Goal: Task Accomplishment & Management: Use online tool/utility

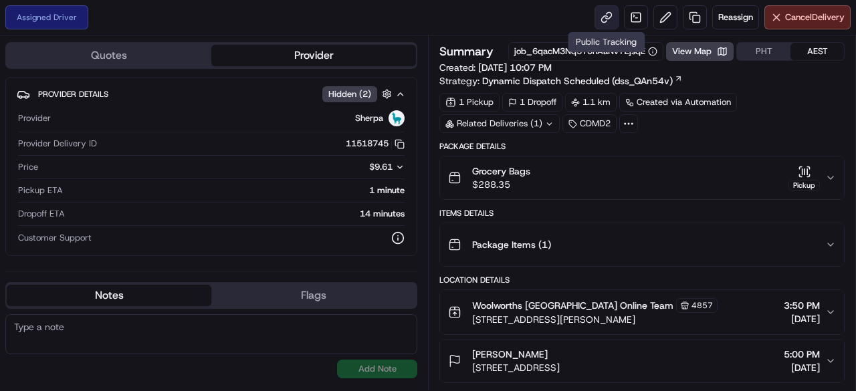
click at [600, 21] on link at bounding box center [607, 17] width 24 height 24
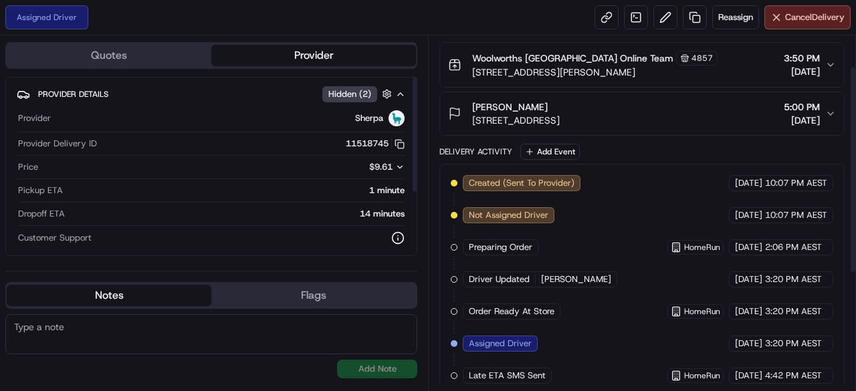
scroll to position [252, 0]
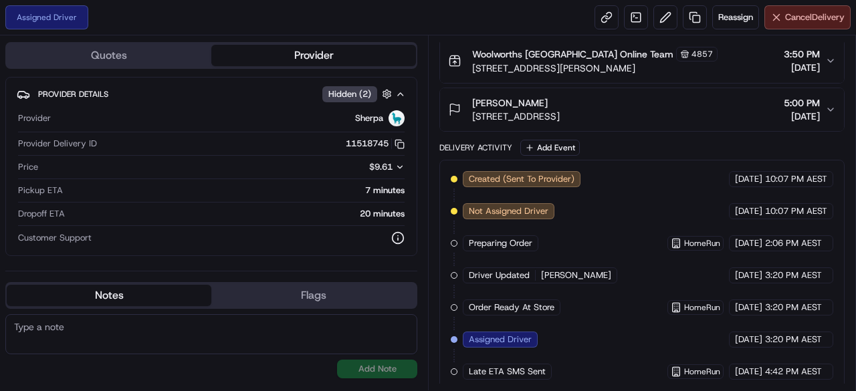
click at [801, 21] on span "Cancel Delivery" at bounding box center [815, 17] width 60 height 12
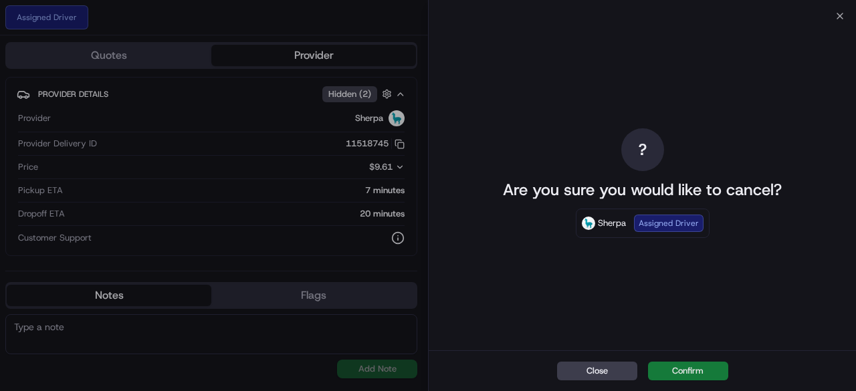
click at [712, 370] on button "Confirm" at bounding box center [688, 371] width 80 height 19
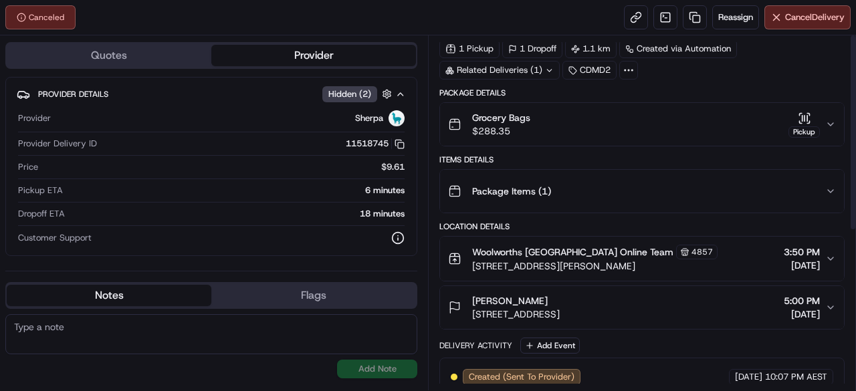
scroll to position [0, 0]
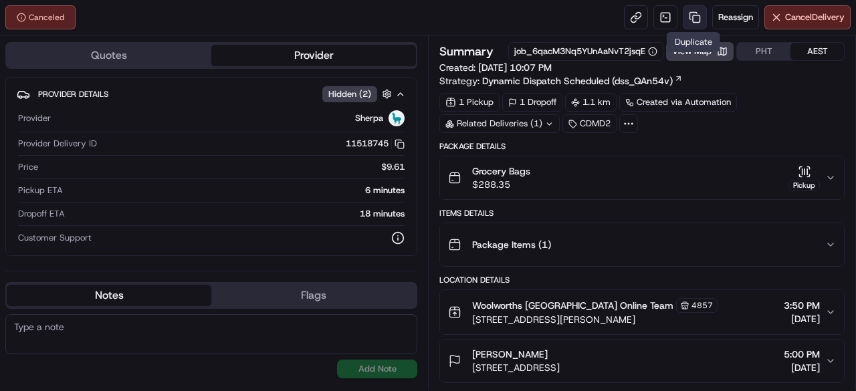
click at [698, 16] on link at bounding box center [695, 17] width 24 height 24
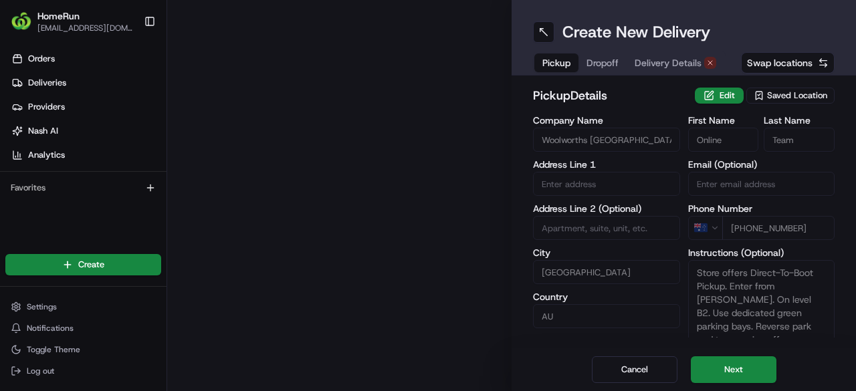
type input "[STREET_ADDRESS][PERSON_NAME]"
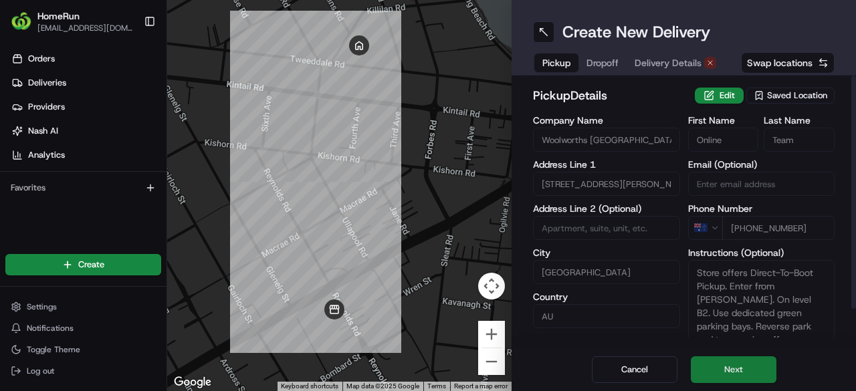
click at [737, 371] on button "Next" at bounding box center [734, 370] width 86 height 27
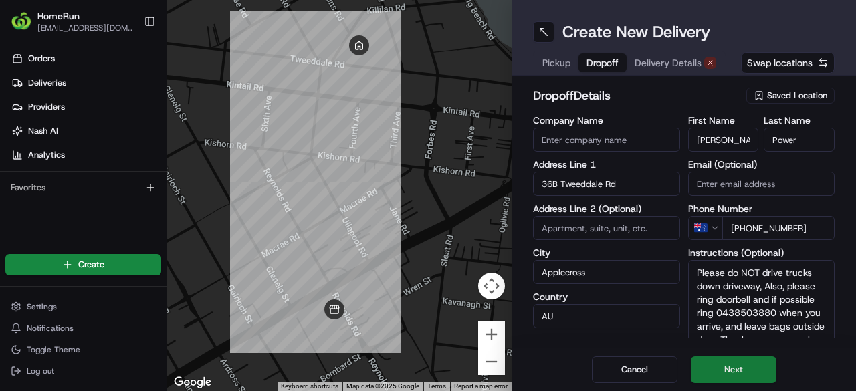
click at [753, 377] on button "Next" at bounding box center [734, 370] width 86 height 27
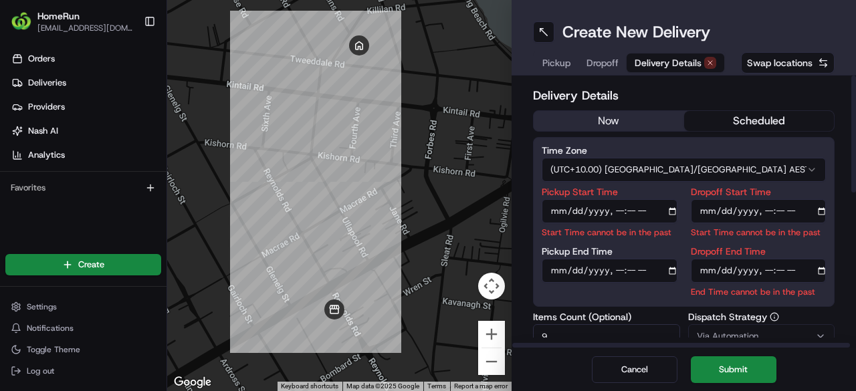
click at [706, 175] on html "HomeRun [EMAIL_ADDRESS][DOMAIN_NAME] Toggle Sidebar Orders Deliveries Providers…" at bounding box center [428, 195] width 856 height 391
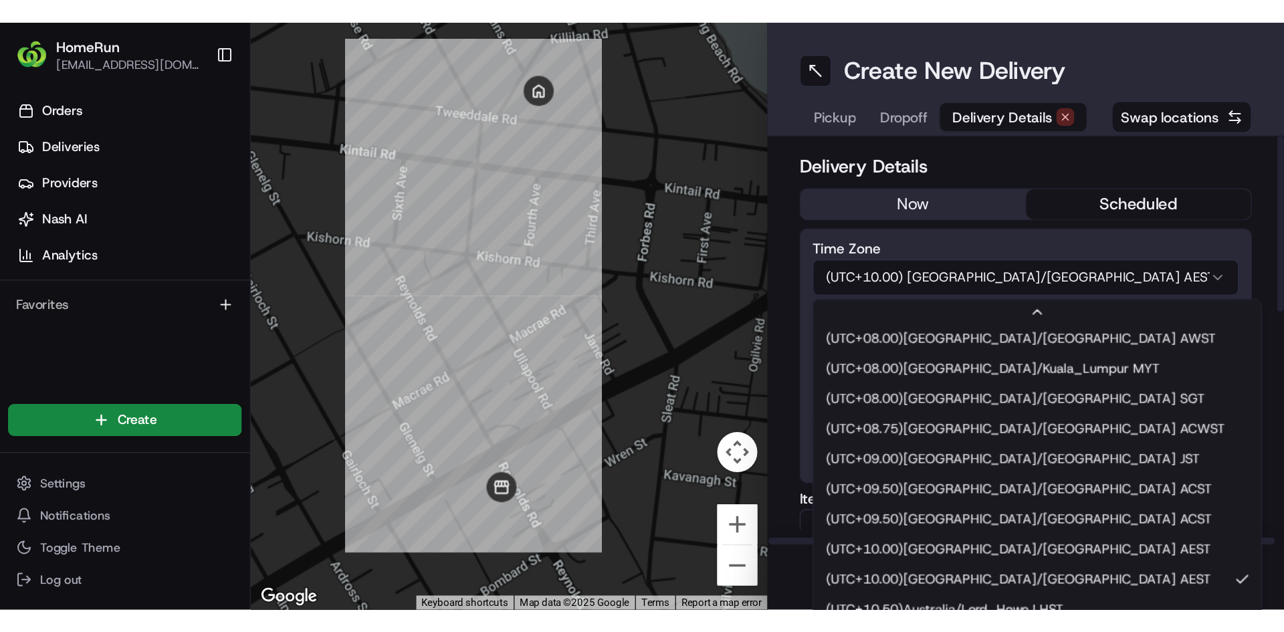
scroll to position [468, 0]
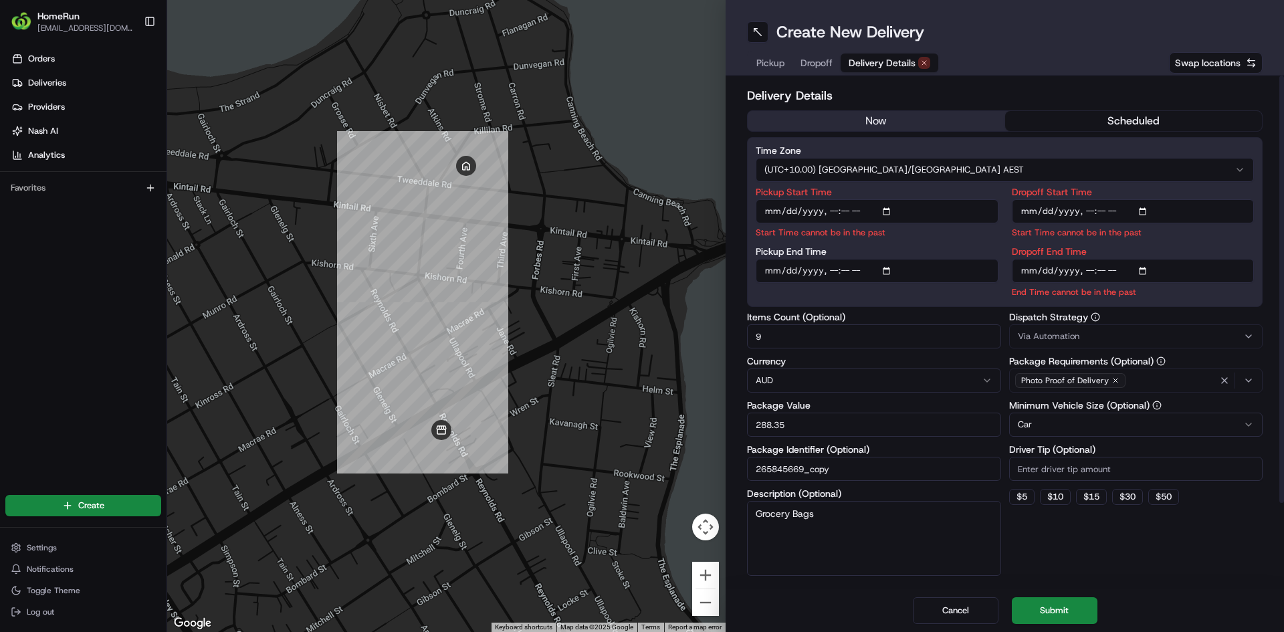
click at [856, 165] on html "HomeRun [EMAIL_ADDRESS][DOMAIN_NAME] Toggle Sidebar Orders Deliveries Providers…" at bounding box center [642, 316] width 1284 height 632
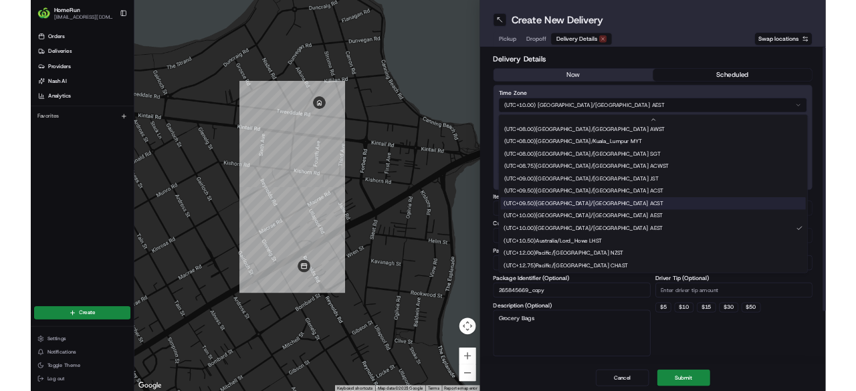
scroll to position [468, 0]
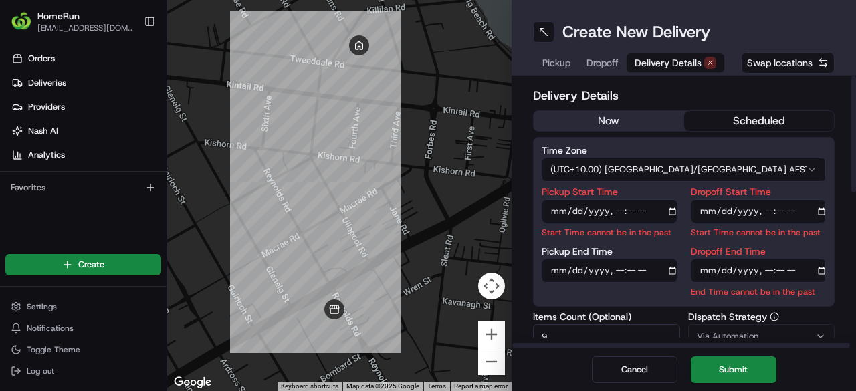
click at [723, 165] on html "HomeRun [EMAIL_ADDRESS][DOMAIN_NAME] Toggle Sidebar Orders Deliveries Providers…" at bounding box center [428, 195] width 856 height 391
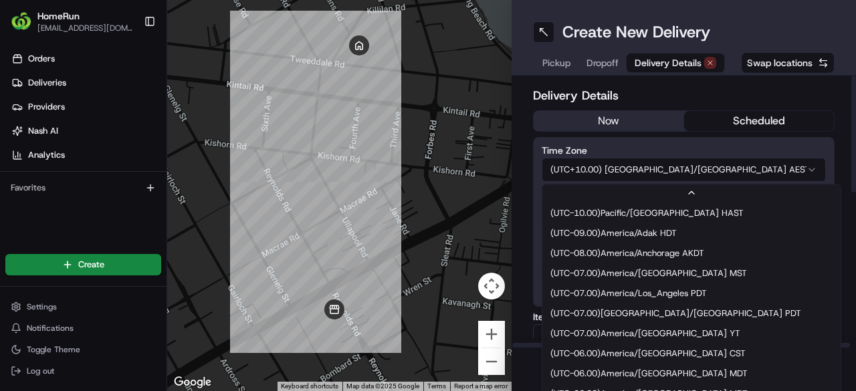
scroll to position [421, 0]
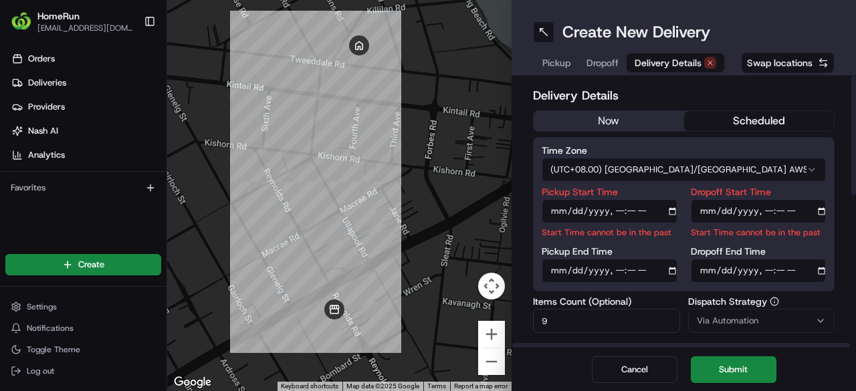
click at [618, 214] on input "Pickup Start Time" at bounding box center [610, 211] width 136 height 24
type input "[DATE]T16:45"
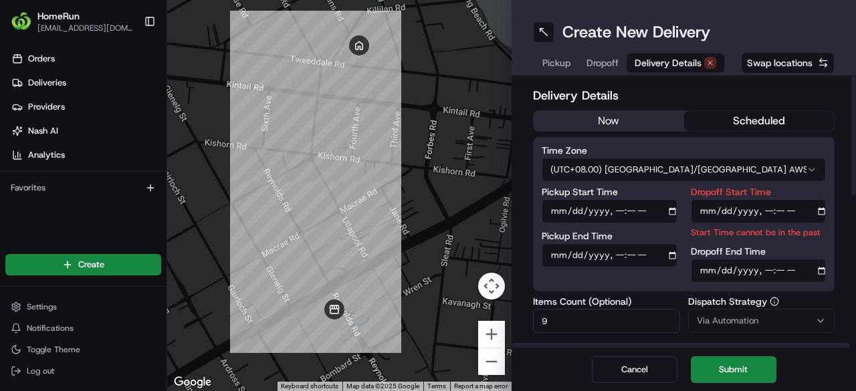
click at [555, 258] on input "Pickup End Time" at bounding box center [610, 256] width 136 height 24
click at [612, 259] on input "Pickup End Time" at bounding box center [610, 256] width 136 height 24
type input "[DATE]T16:50"
click at [768, 209] on input "Dropoff Start Time" at bounding box center [759, 211] width 136 height 24
type input "[DATE]T17:20"
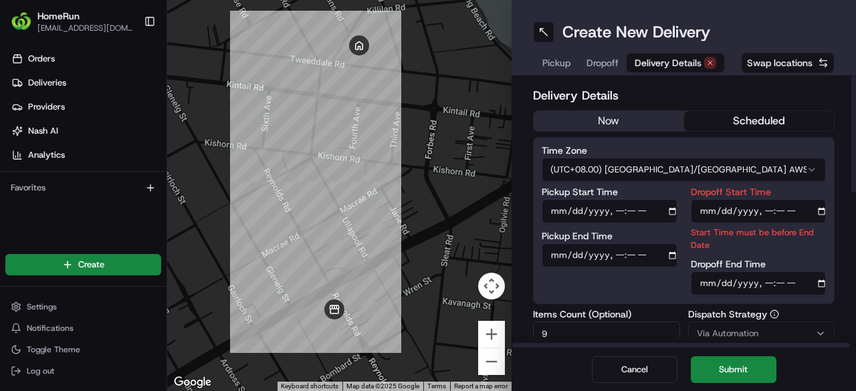
click at [781, 275] on input "Dropoff End Time" at bounding box center [759, 284] width 136 height 24
type input "[DATE]T17:30"
click at [804, 254] on div "Dropoff Start Time Start Time must be before End Date Dropoff End Time" at bounding box center [759, 241] width 136 height 108
click at [751, 366] on button "Submit" at bounding box center [734, 370] width 86 height 27
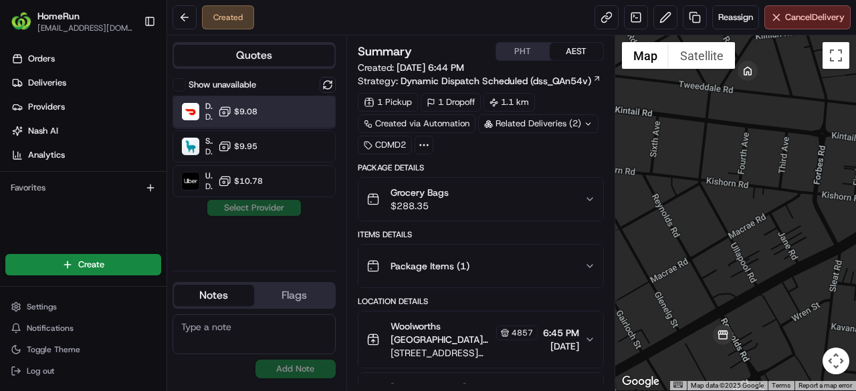
click at [262, 116] on div "DoorDash Dropoff ETA 58 minutes $9.08" at bounding box center [254, 112] width 163 height 32
click at [274, 212] on button "Assign Provider" at bounding box center [254, 208] width 95 height 16
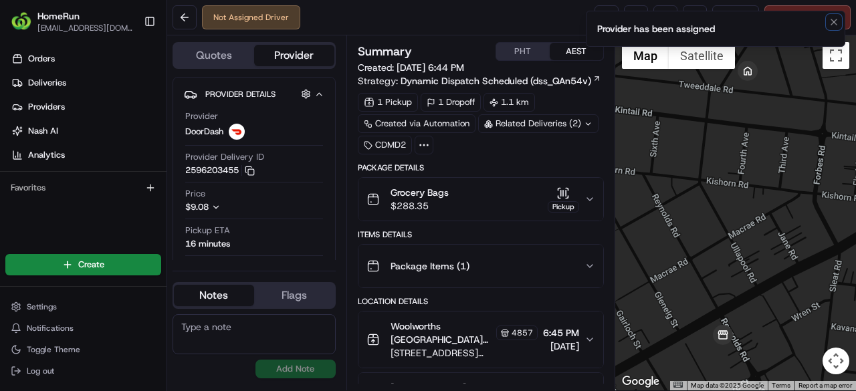
click at [836, 31] on li "Provider has been assigned" at bounding box center [716, 29] width 260 height 36
click at [834, 26] on icon "Notifications (F8)" at bounding box center [834, 22] width 11 height 11
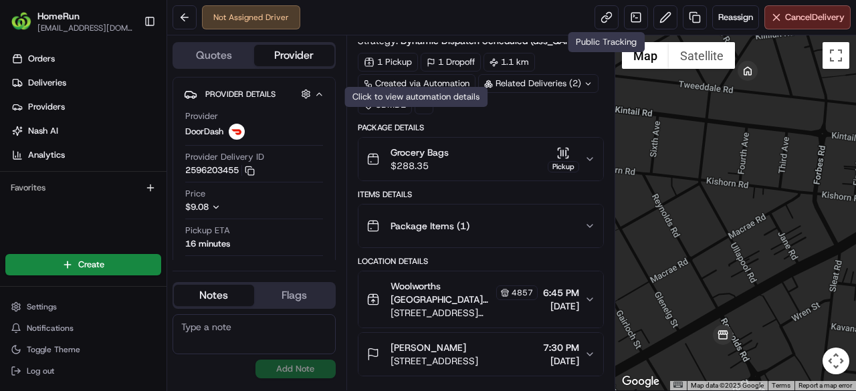
scroll to position [151, 0]
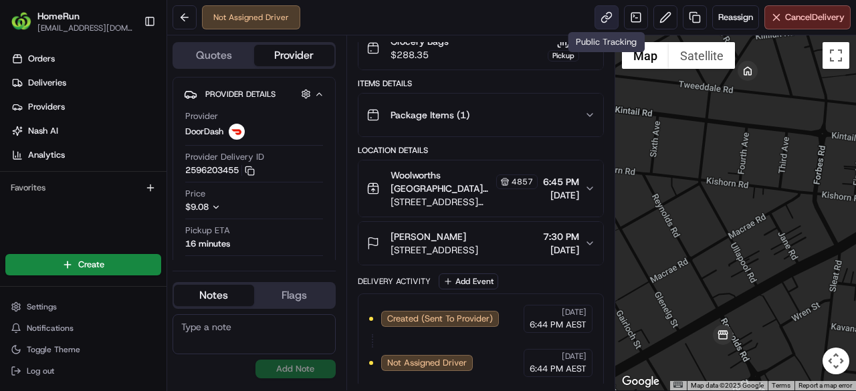
click at [609, 15] on link at bounding box center [607, 17] width 24 height 24
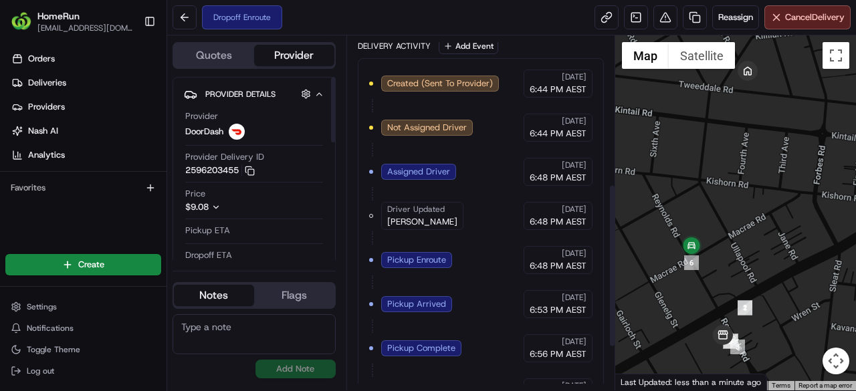
scroll to position [413, 0]
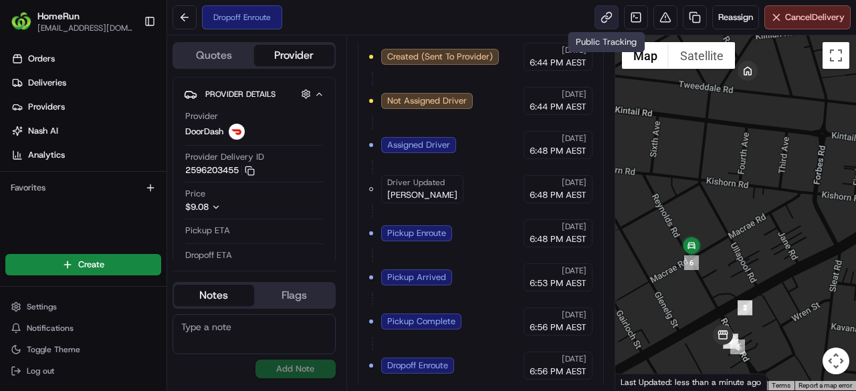
click at [605, 15] on link at bounding box center [607, 17] width 24 height 24
